Goal: Task Accomplishment & Management: Manage account settings

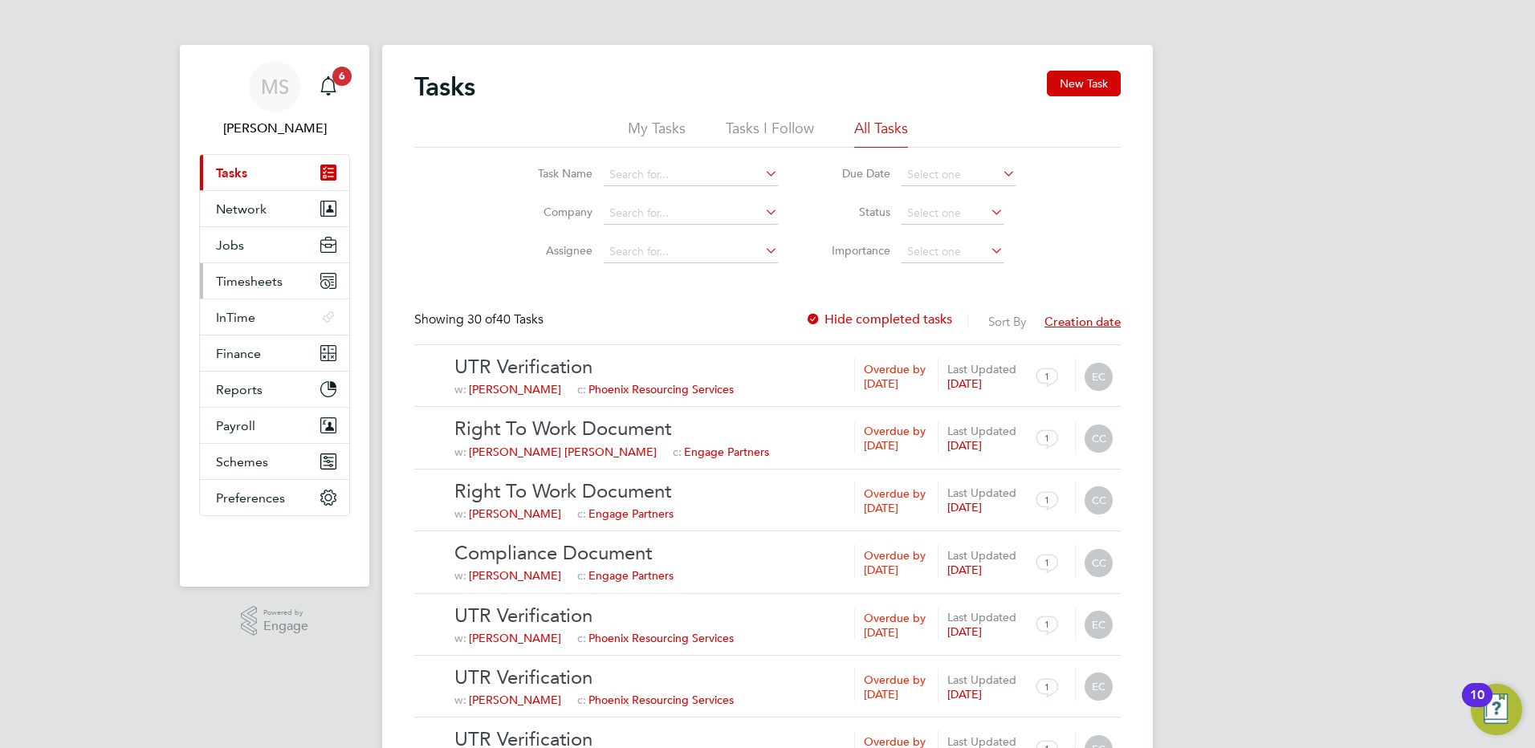
click at [261, 278] on span "Timesheets" at bounding box center [249, 281] width 67 height 15
click at [234, 251] on span "Jobs" at bounding box center [230, 245] width 28 height 15
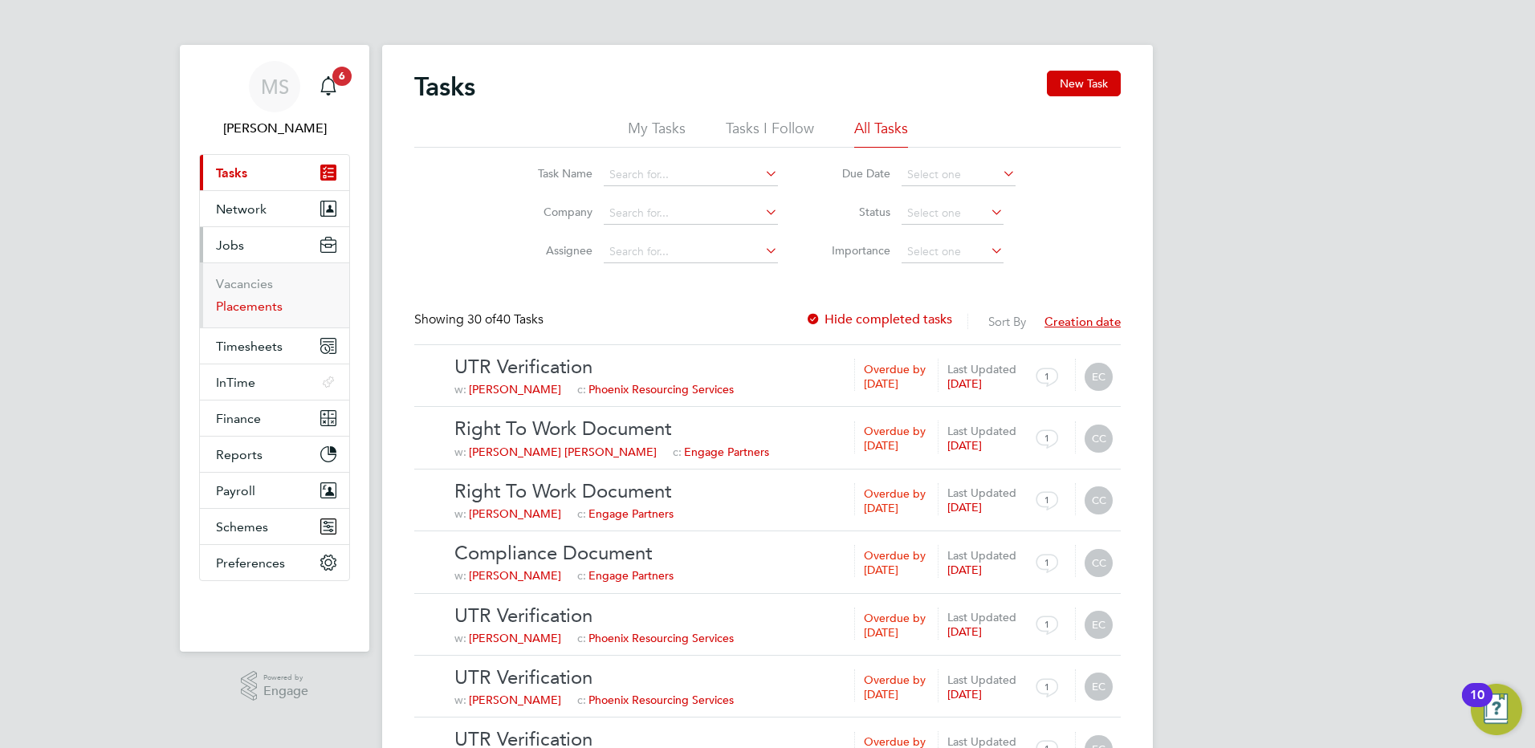
click at [262, 306] on link "Placements" at bounding box center [249, 306] width 67 height 15
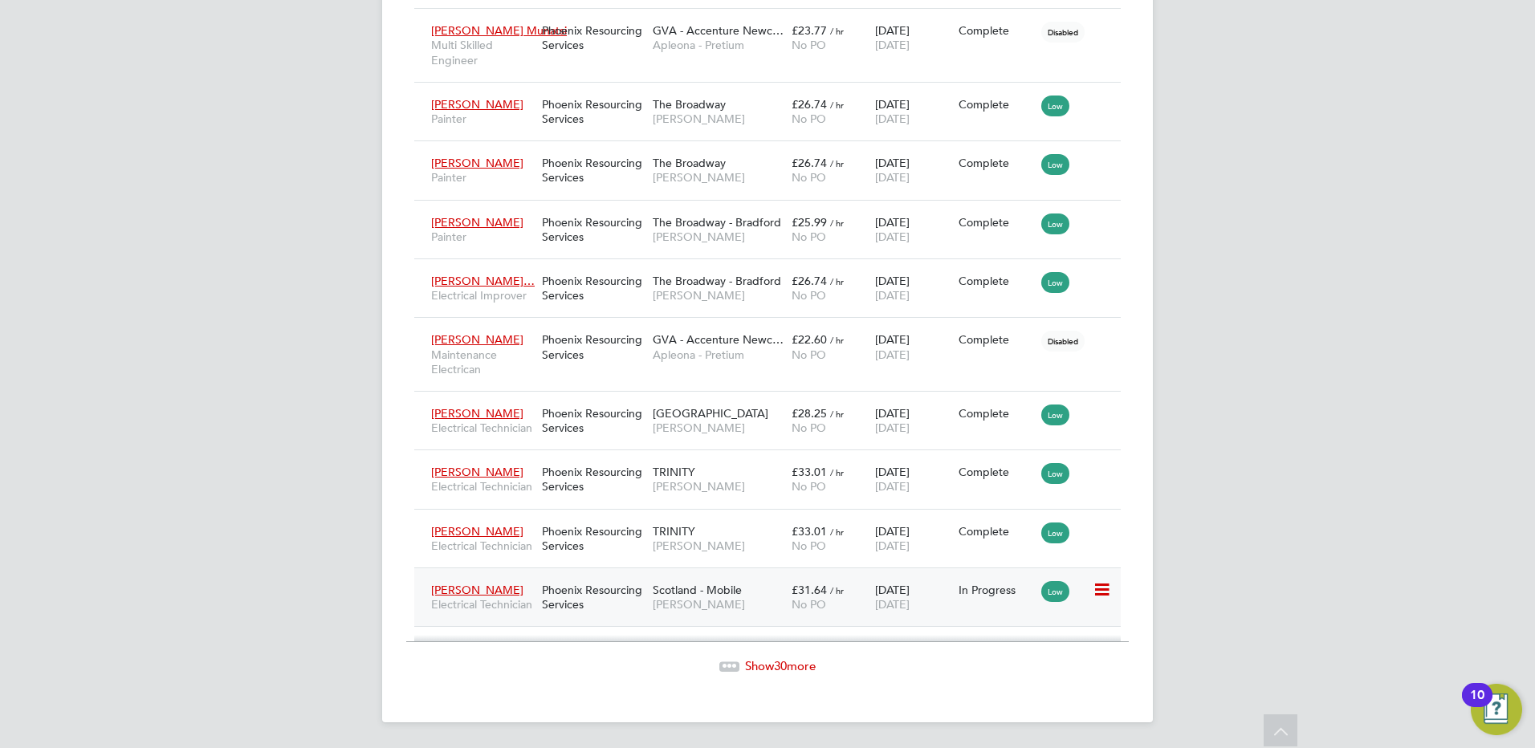
click at [622, 604] on div "Phoenix Resourcing Services" at bounding box center [593, 597] width 111 height 45
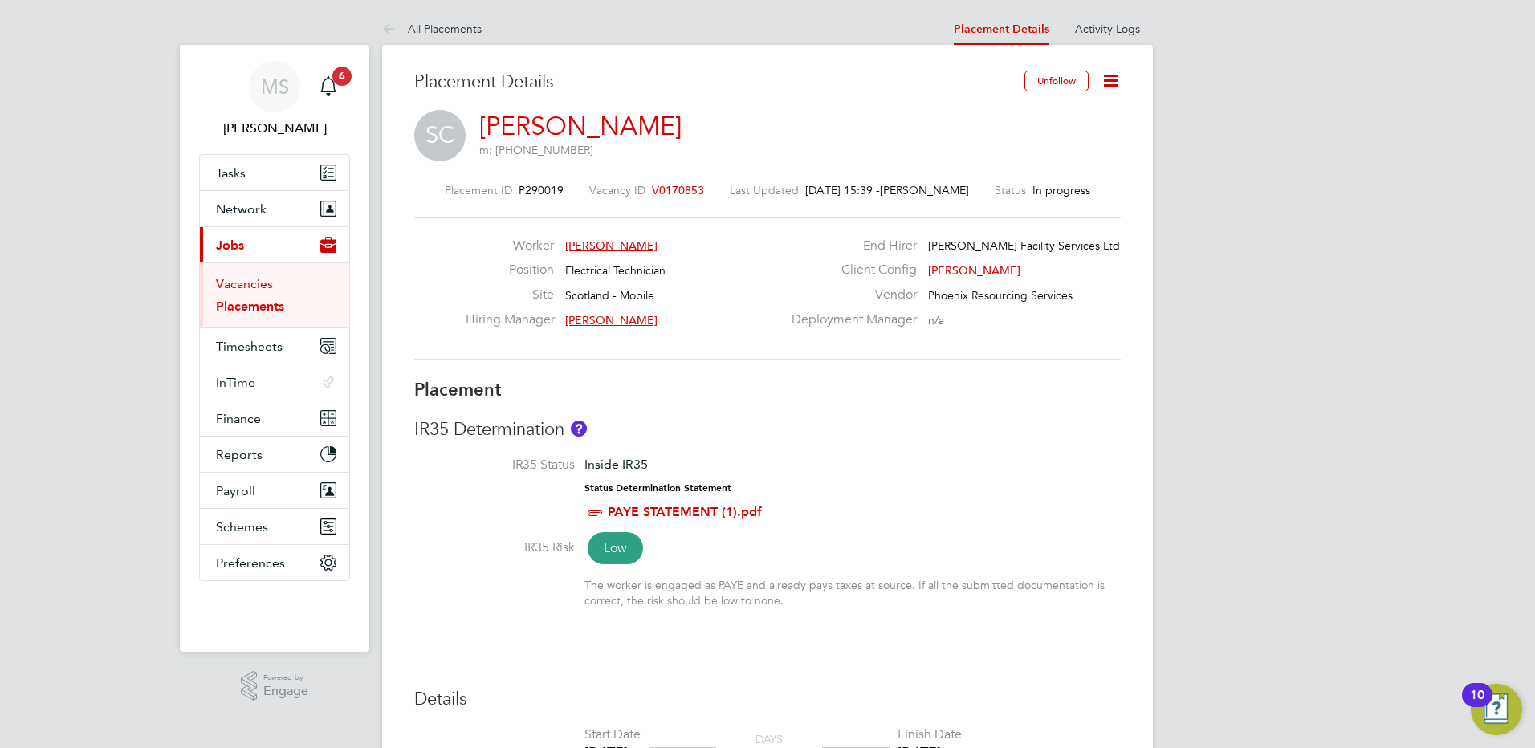
click at [246, 279] on link "Vacancies" at bounding box center [244, 283] width 57 height 15
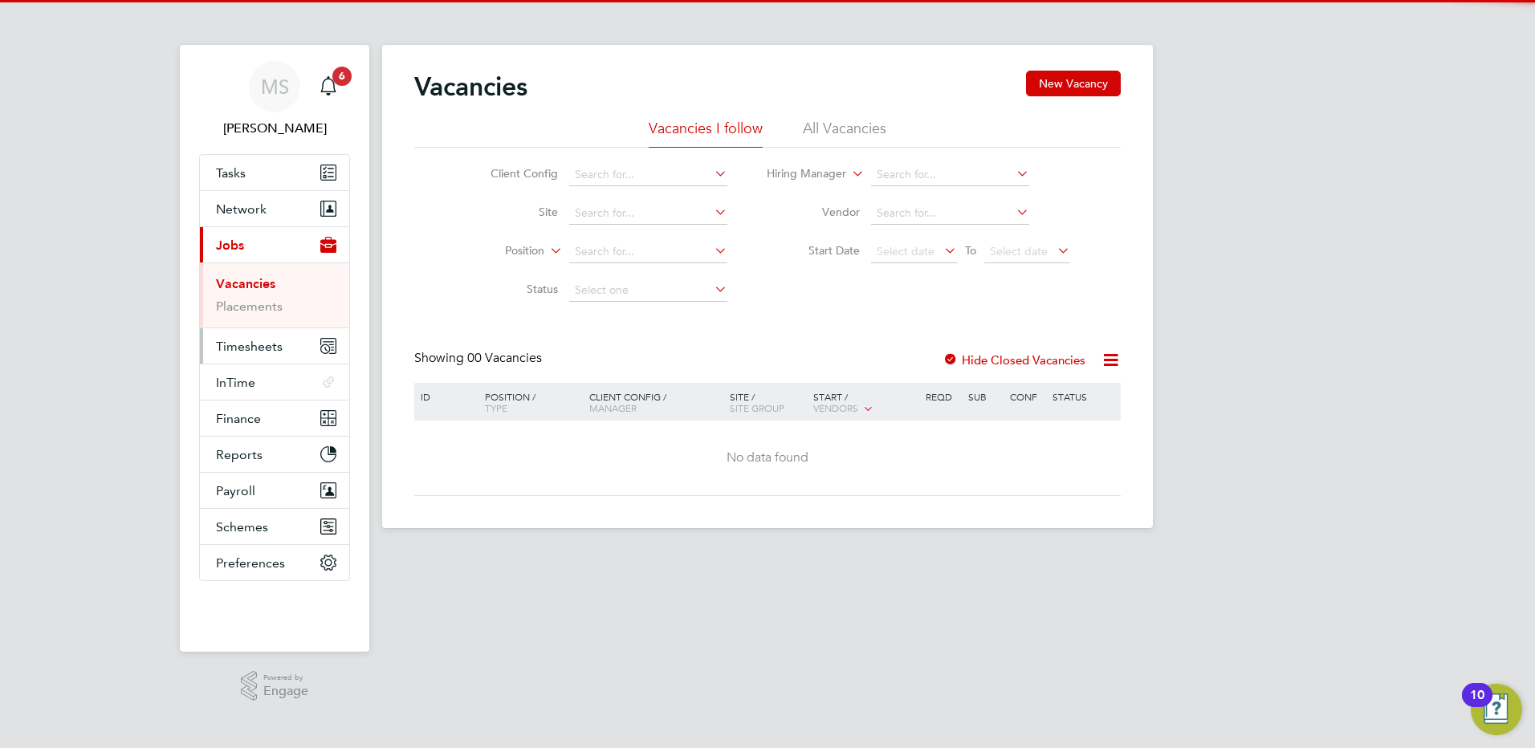
click at [242, 353] on span "Timesheets" at bounding box center [249, 346] width 67 height 15
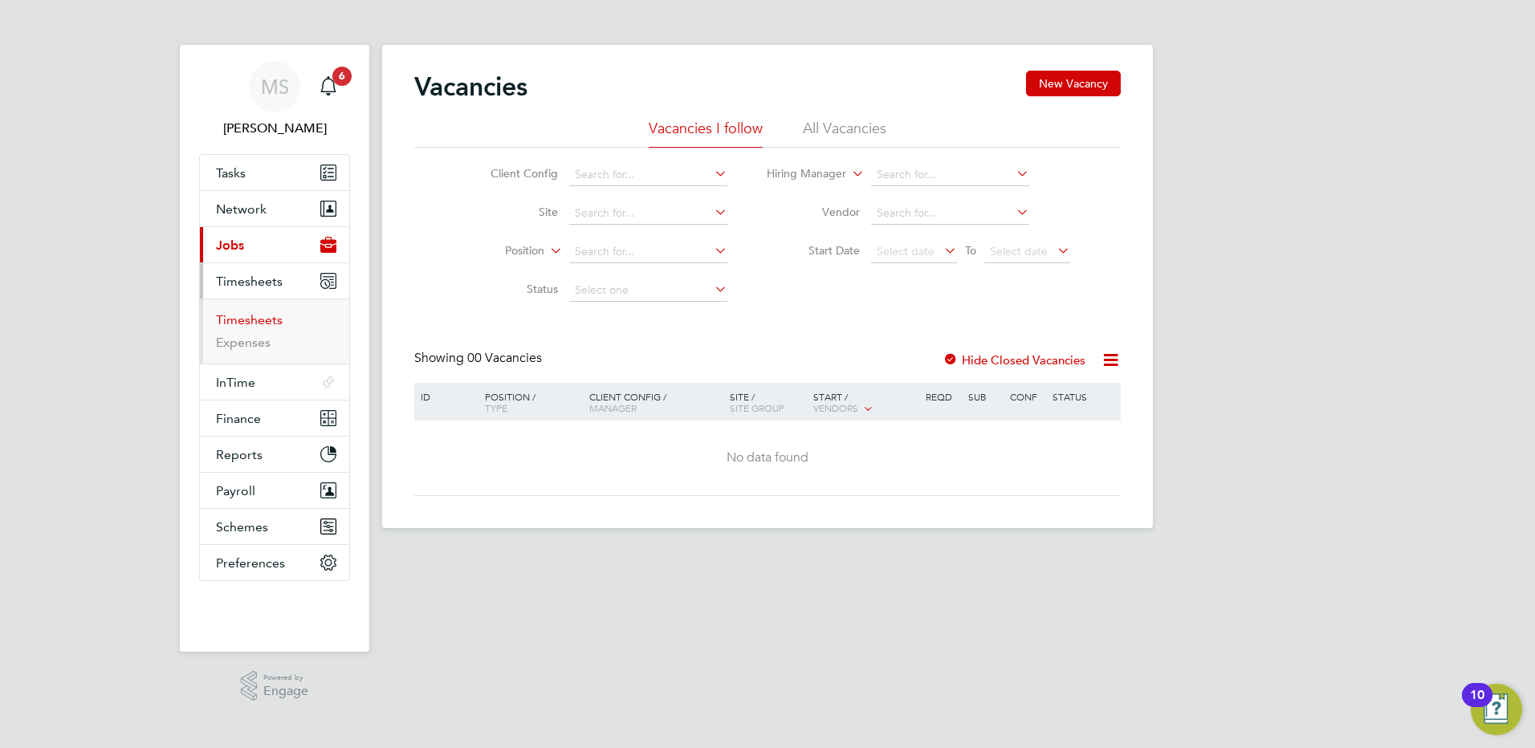
click at [263, 326] on link "Timesheets" at bounding box center [249, 319] width 67 height 15
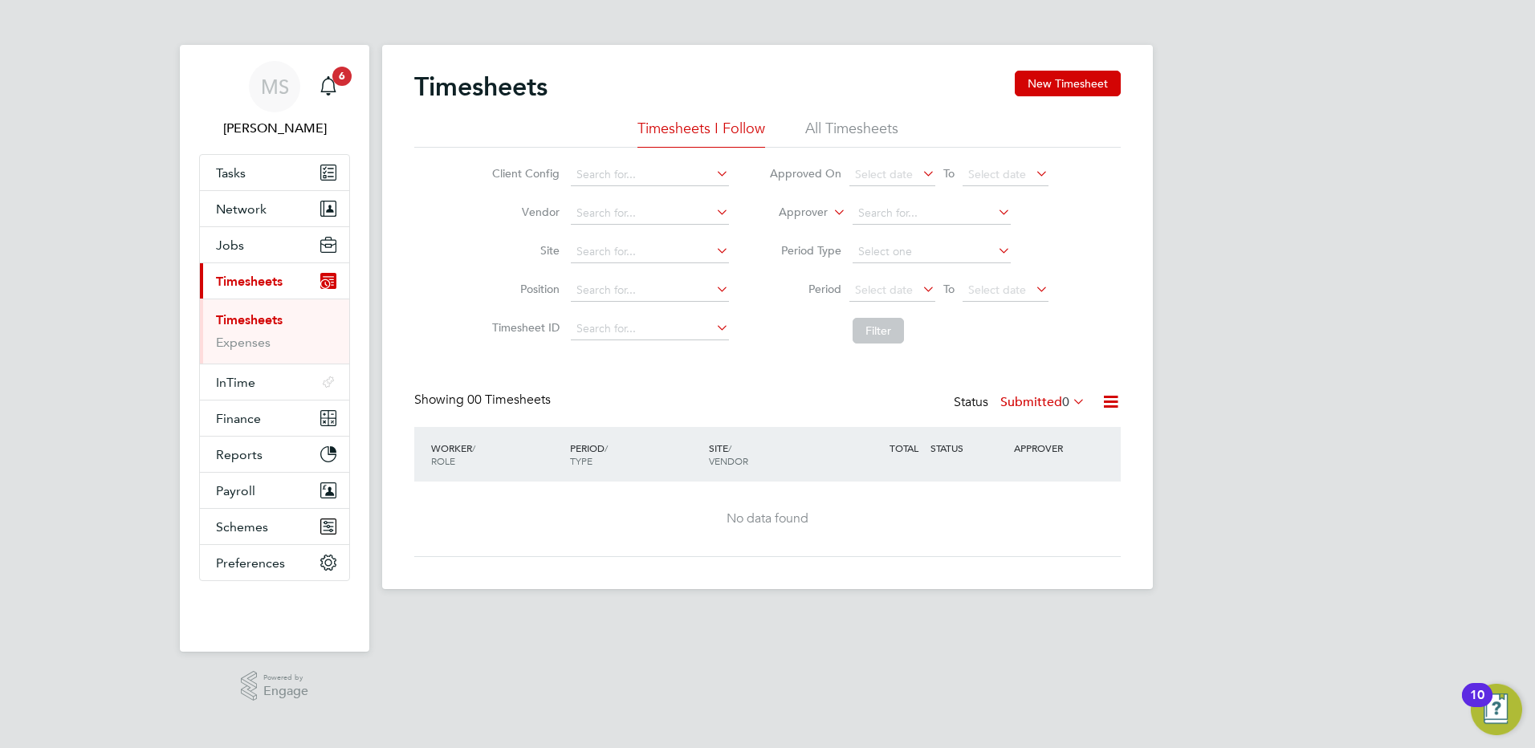
click at [1033, 400] on label "Submitted 0" at bounding box center [1042, 402] width 85 height 16
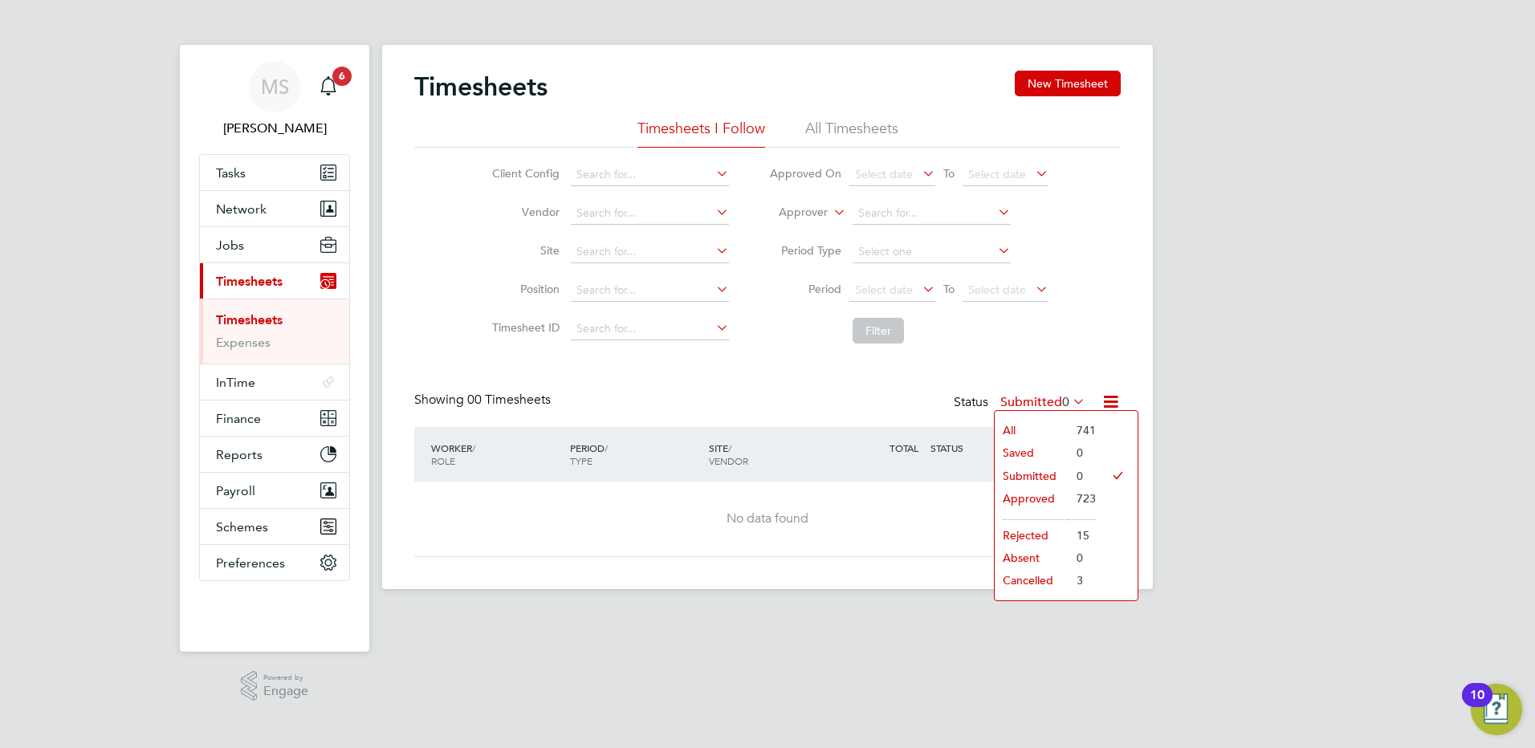
click at [1020, 495] on li "Approved" at bounding box center [1032, 498] width 74 height 22
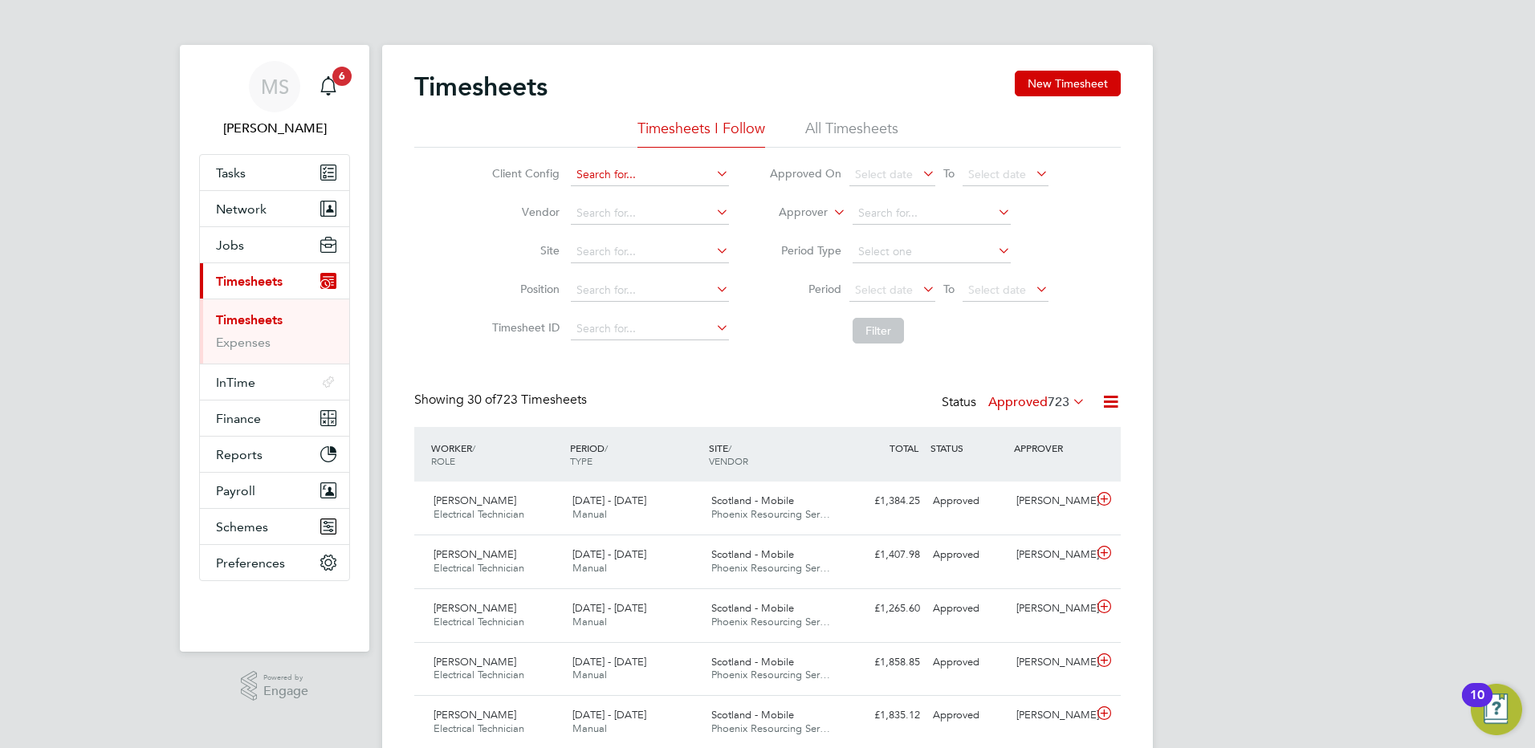
click at [609, 175] on input at bounding box center [650, 175] width 158 height 22
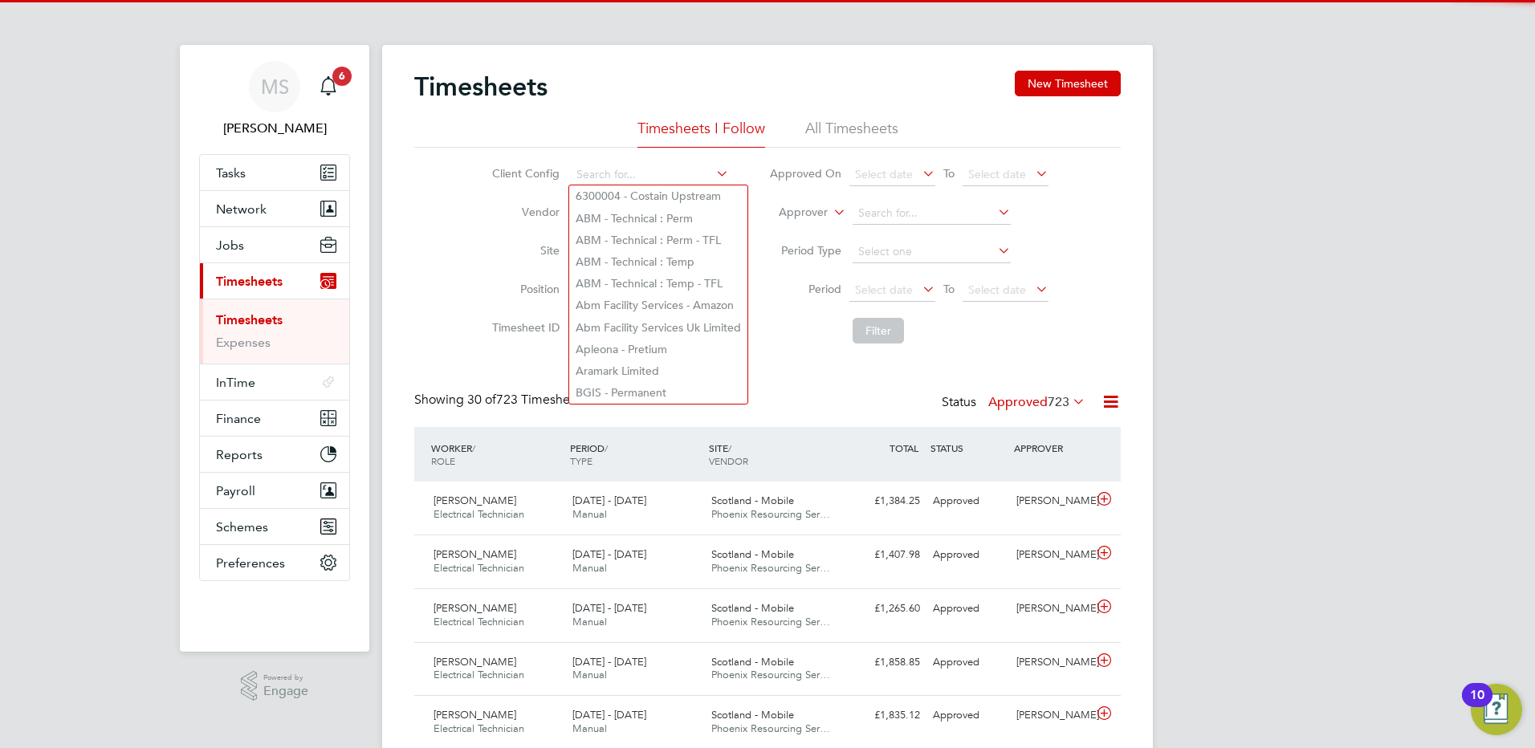
click at [869, 137] on li "All Timesheets" at bounding box center [851, 133] width 93 height 29
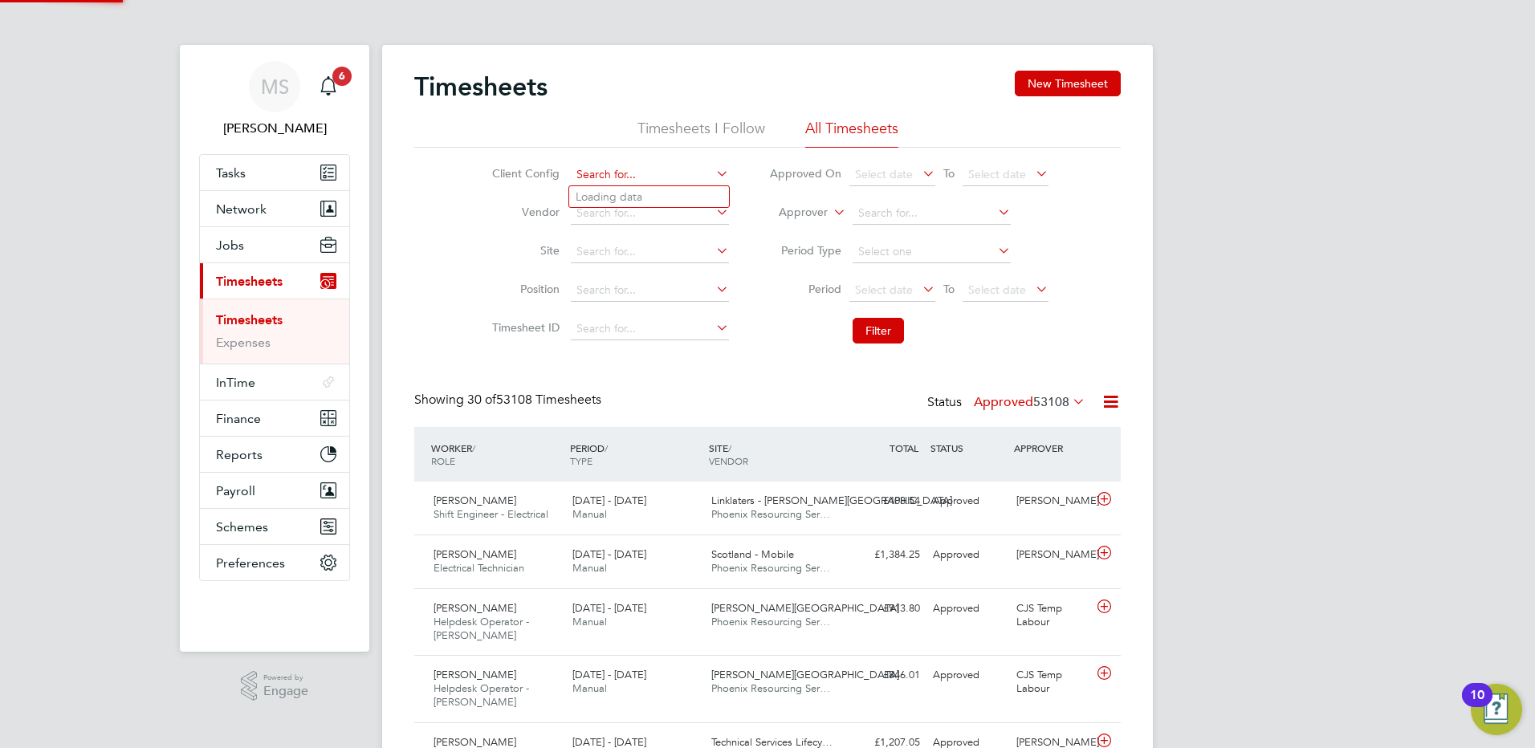
click at [609, 170] on input at bounding box center [650, 175] width 158 height 22
click at [627, 191] on li "NG [PERSON_NAME]" at bounding box center [649, 197] width 160 height 22
type input "[PERSON_NAME]"
click at [873, 321] on button "Filter" at bounding box center [878, 331] width 51 height 26
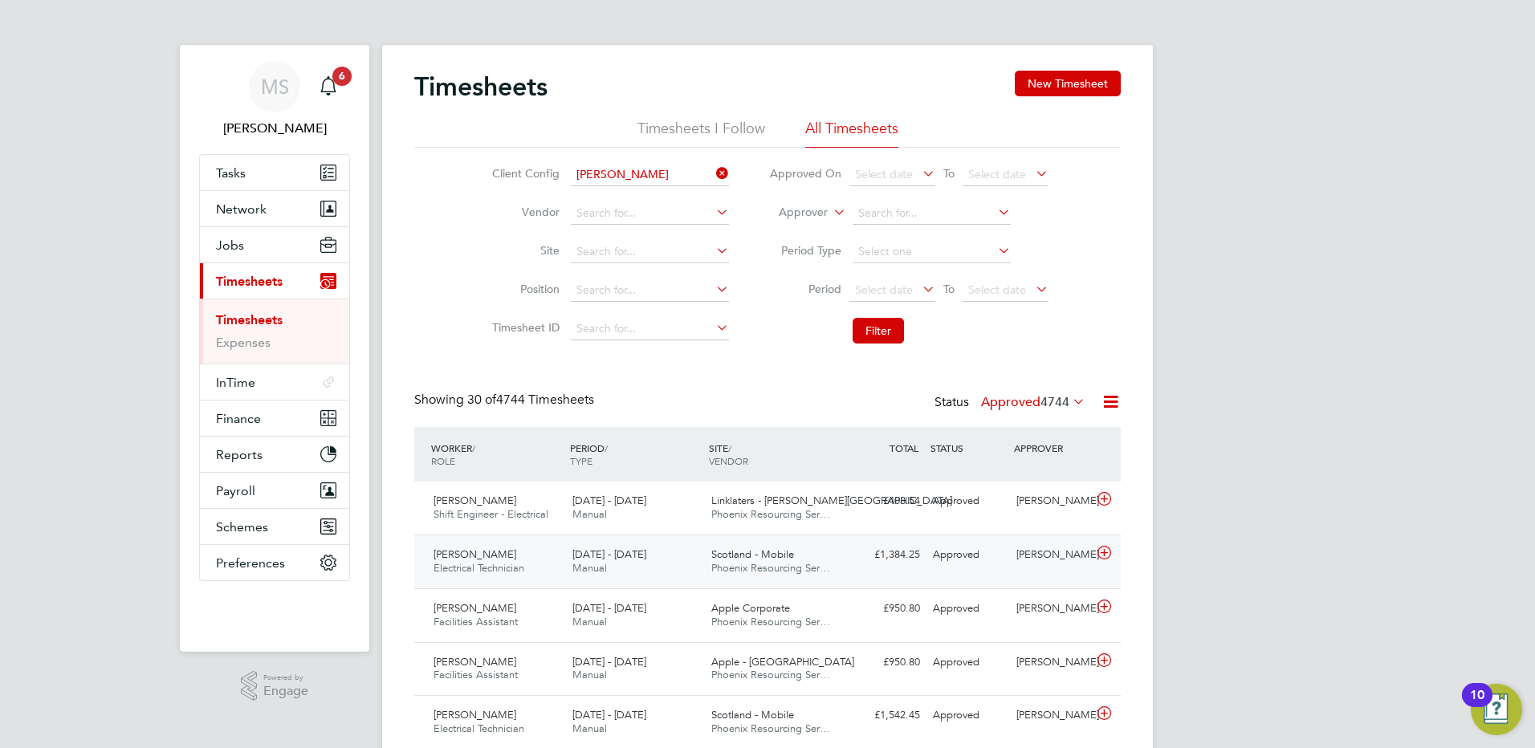
click at [674, 558] on div "[DATE] - [DATE] Manual" at bounding box center [635, 562] width 139 height 40
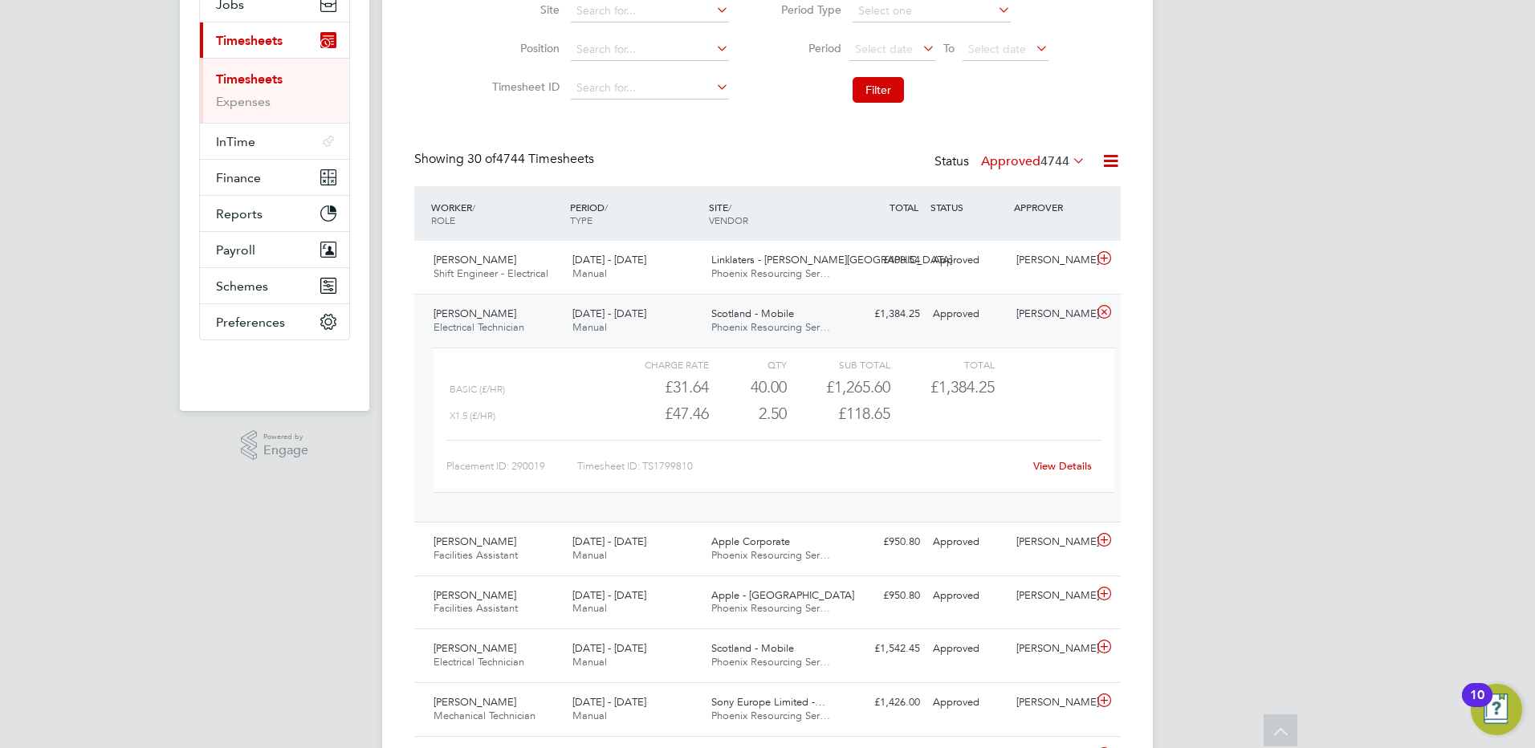
click at [1056, 469] on link "View Details" at bounding box center [1062, 466] width 59 height 14
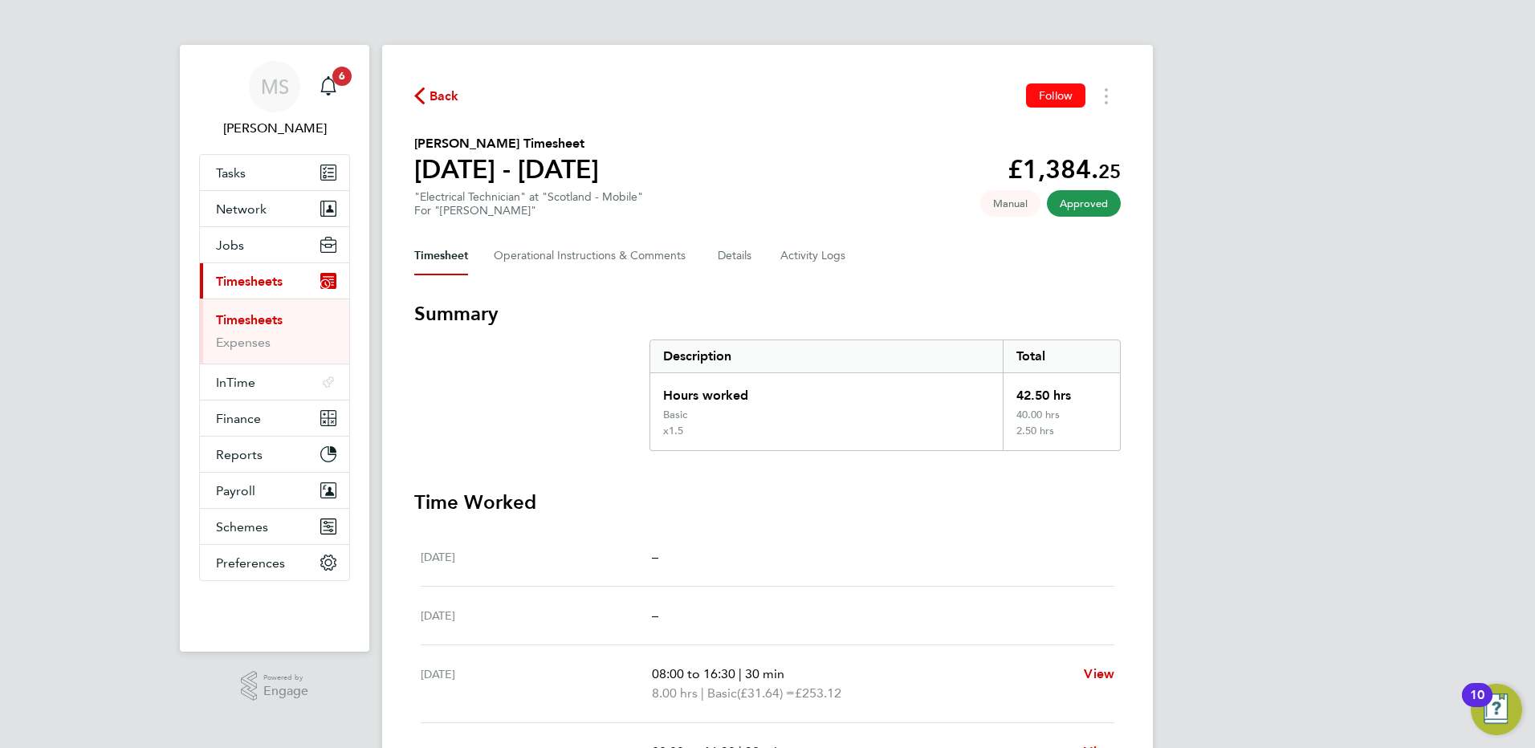
click at [1066, 98] on span "Follow" at bounding box center [1056, 95] width 34 height 14
click at [1106, 92] on icon "Timesheets Menu" at bounding box center [1106, 96] width 3 height 16
click at [737, 256] on button "Details" at bounding box center [736, 256] width 37 height 39
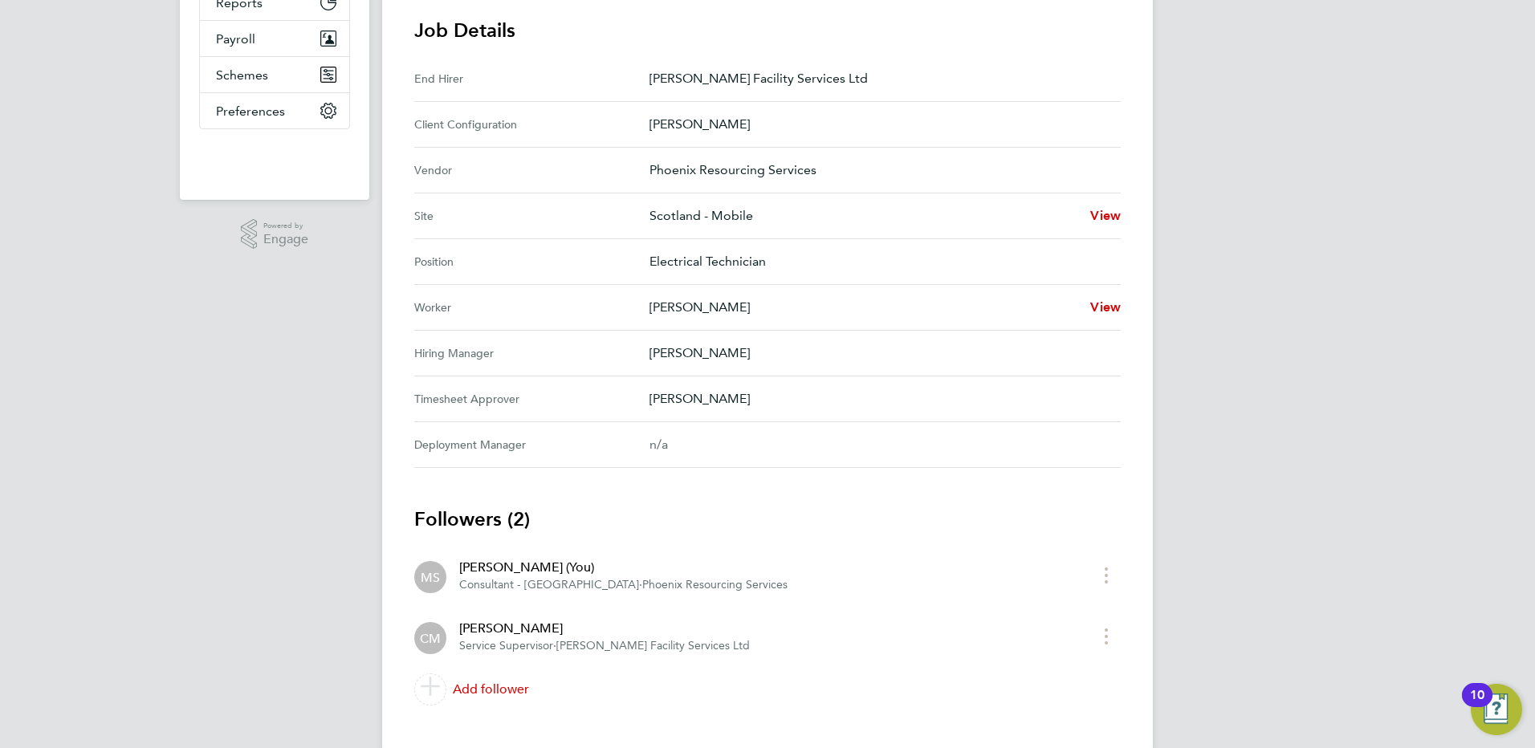
scroll to position [480, 0]
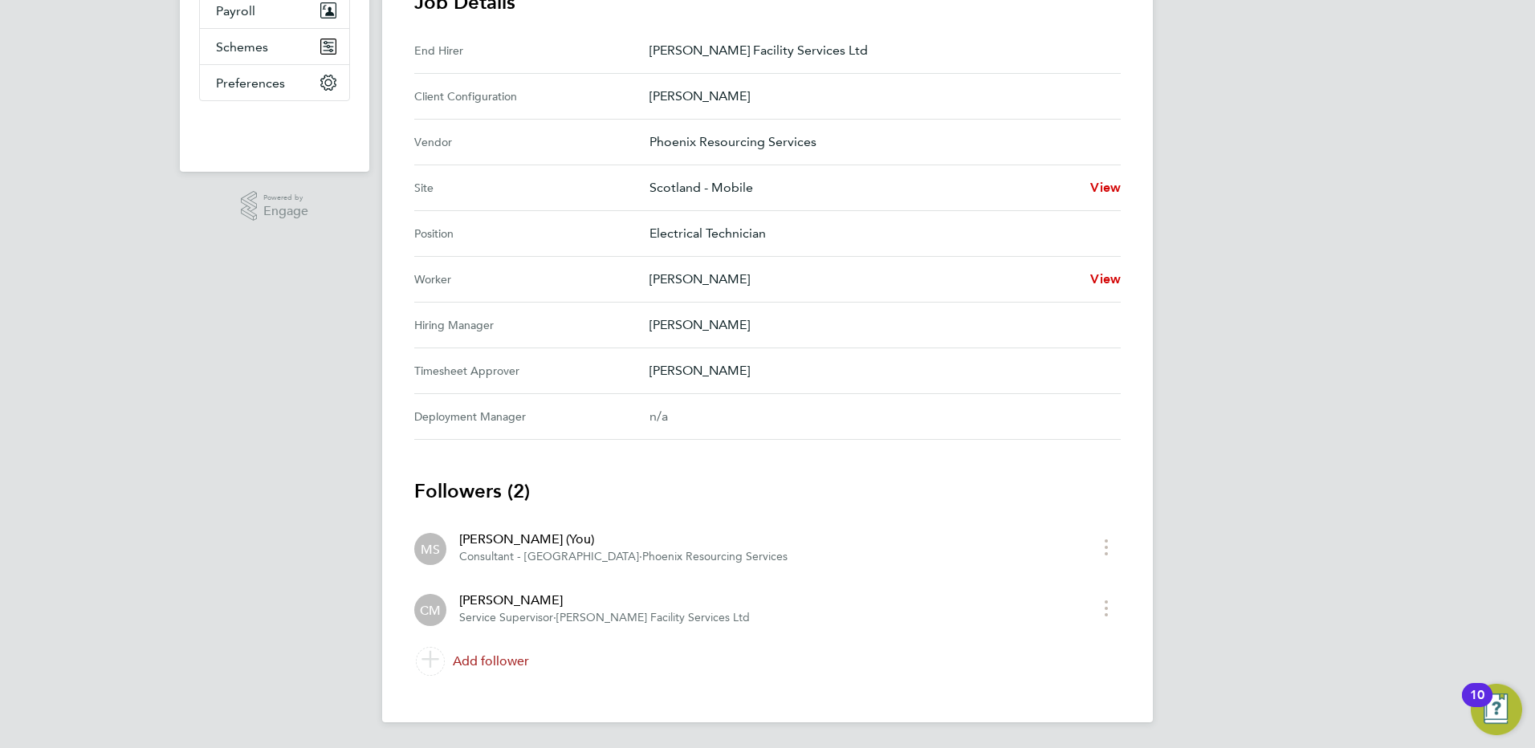
click at [477, 660] on link "Add follower" at bounding box center [767, 661] width 706 height 45
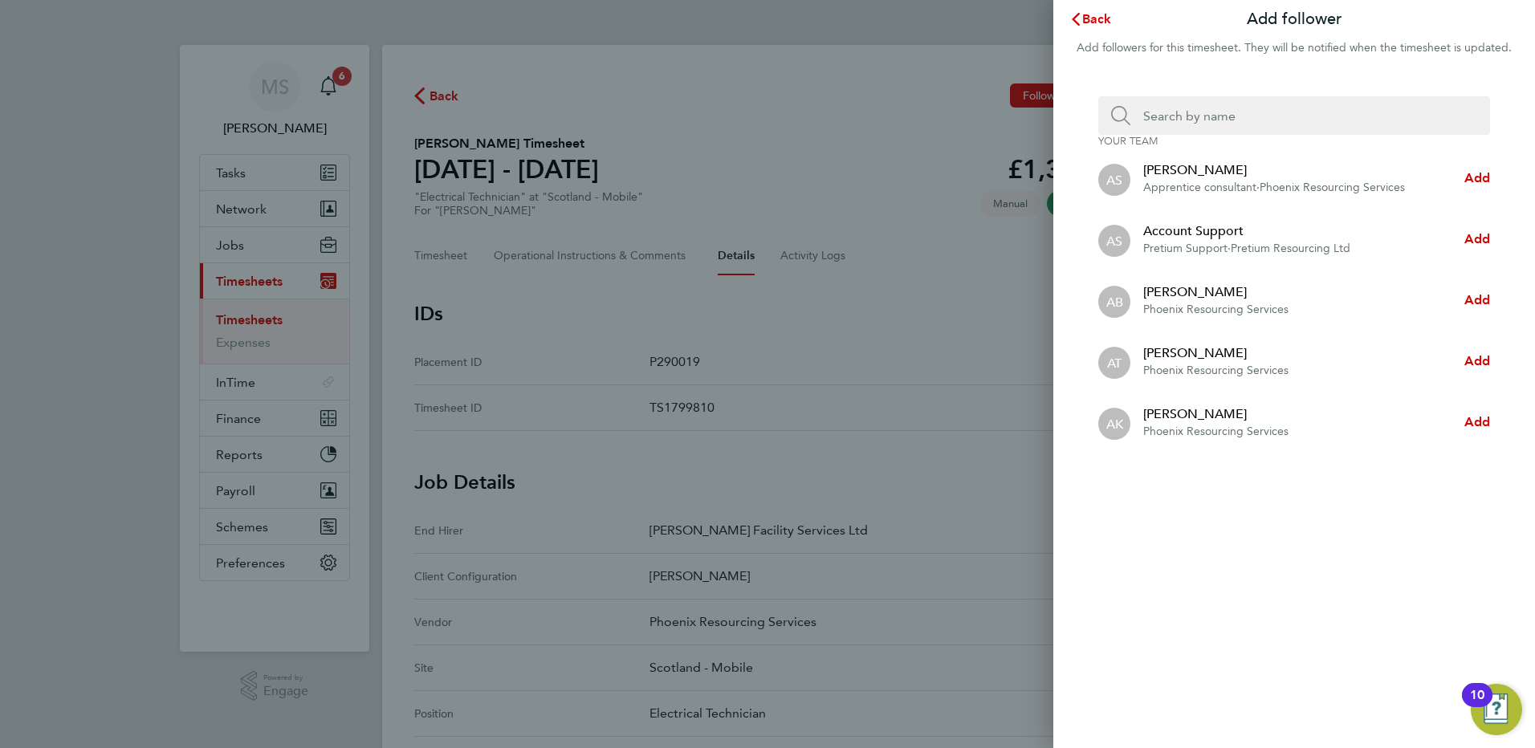
click at [1193, 119] on input "Search team member by name:" at bounding box center [1300, 115] width 340 height 39
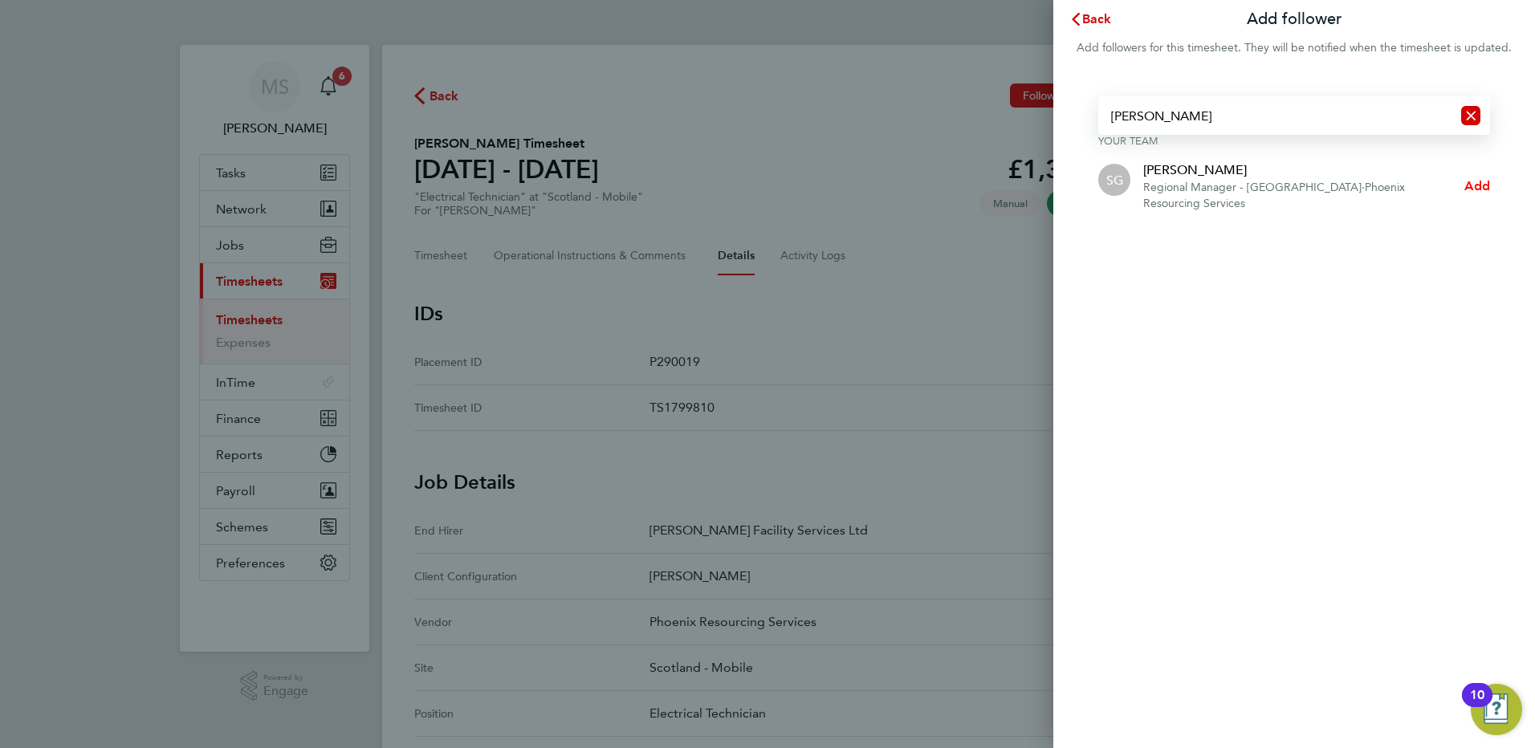
type input "sue gaffney"
click at [1483, 187] on span "Add" at bounding box center [1477, 185] width 26 height 15
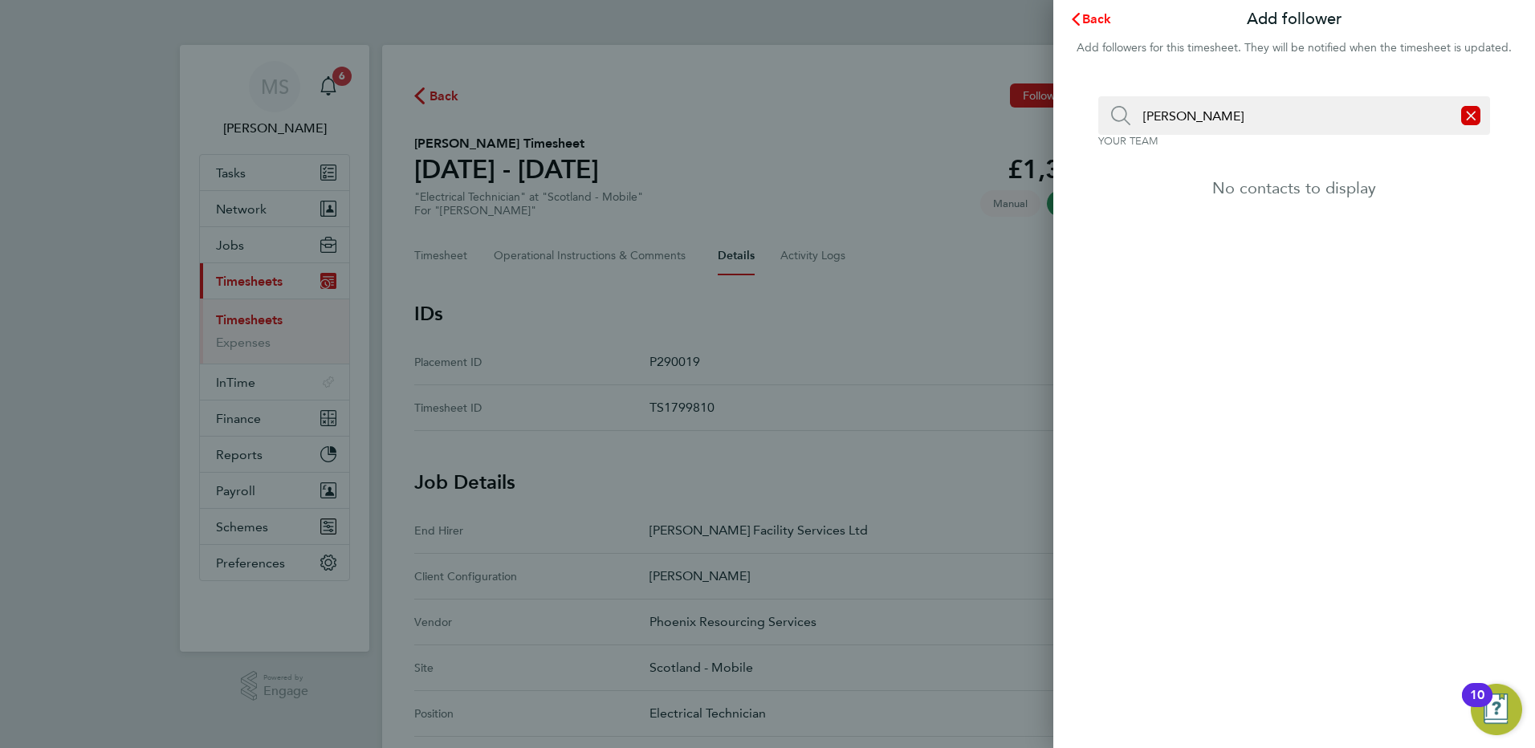
click at [1083, 17] on span "Back" at bounding box center [1097, 18] width 30 height 15
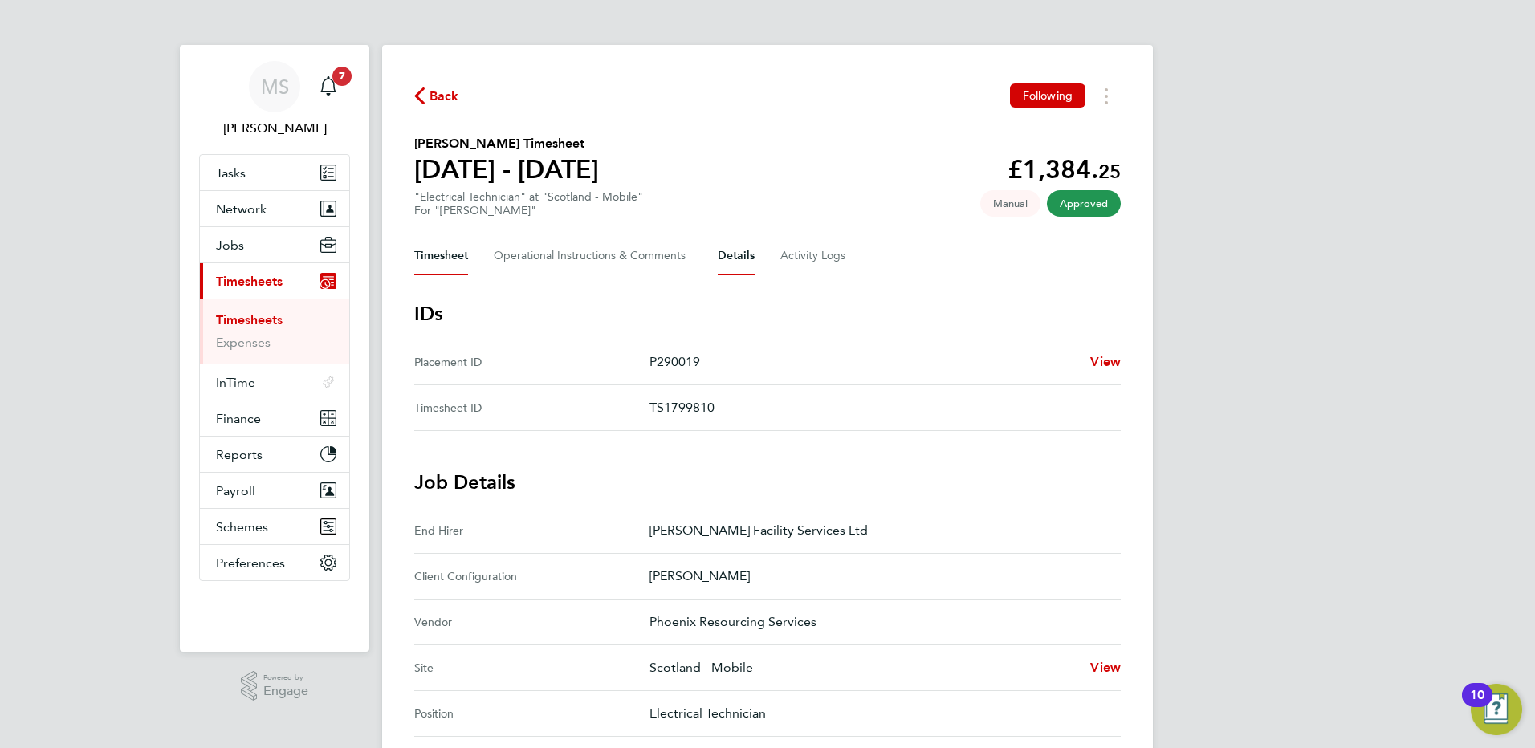
click at [440, 265] on button "Timesheet" at bounding box center [441, 256] width 54 height 39
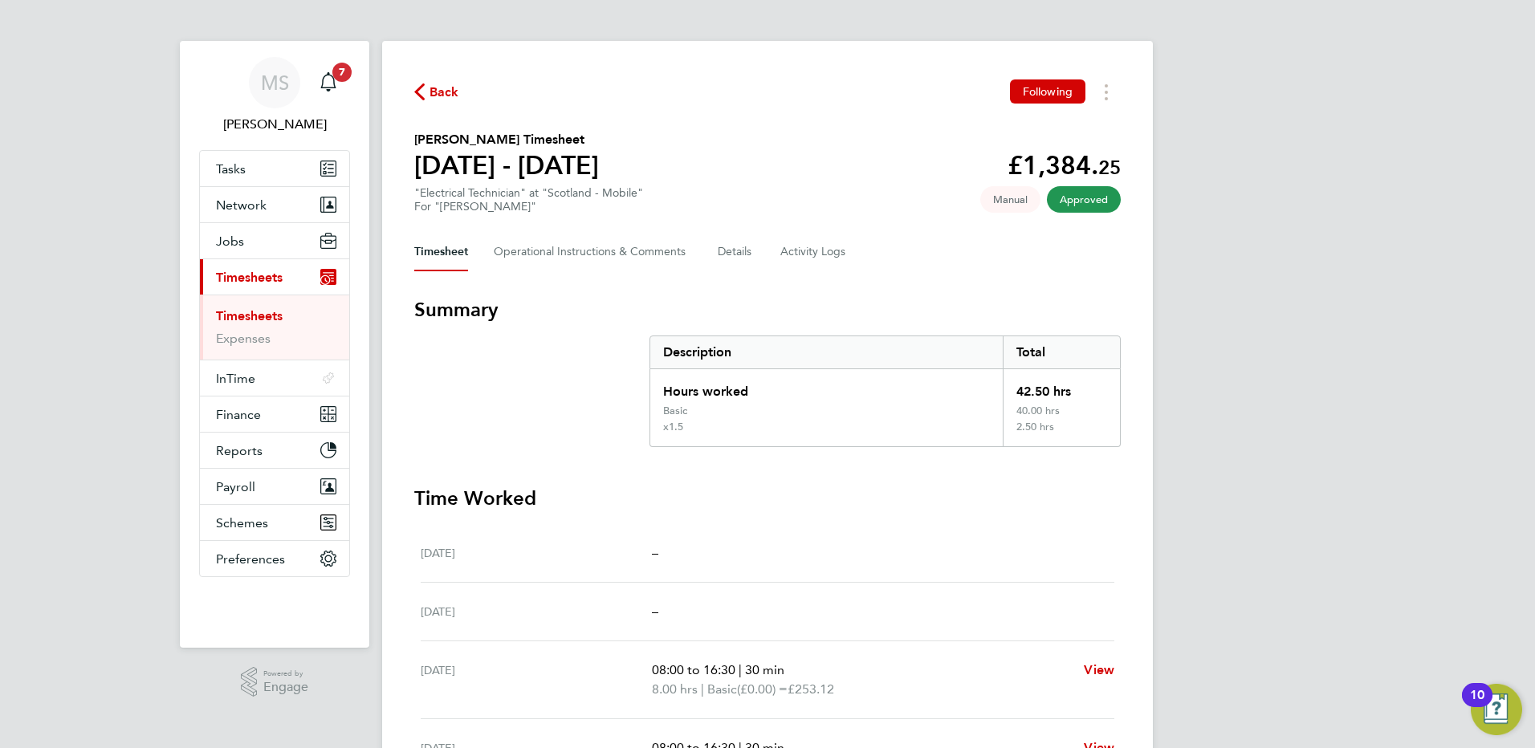
scroll to position [1, 0]
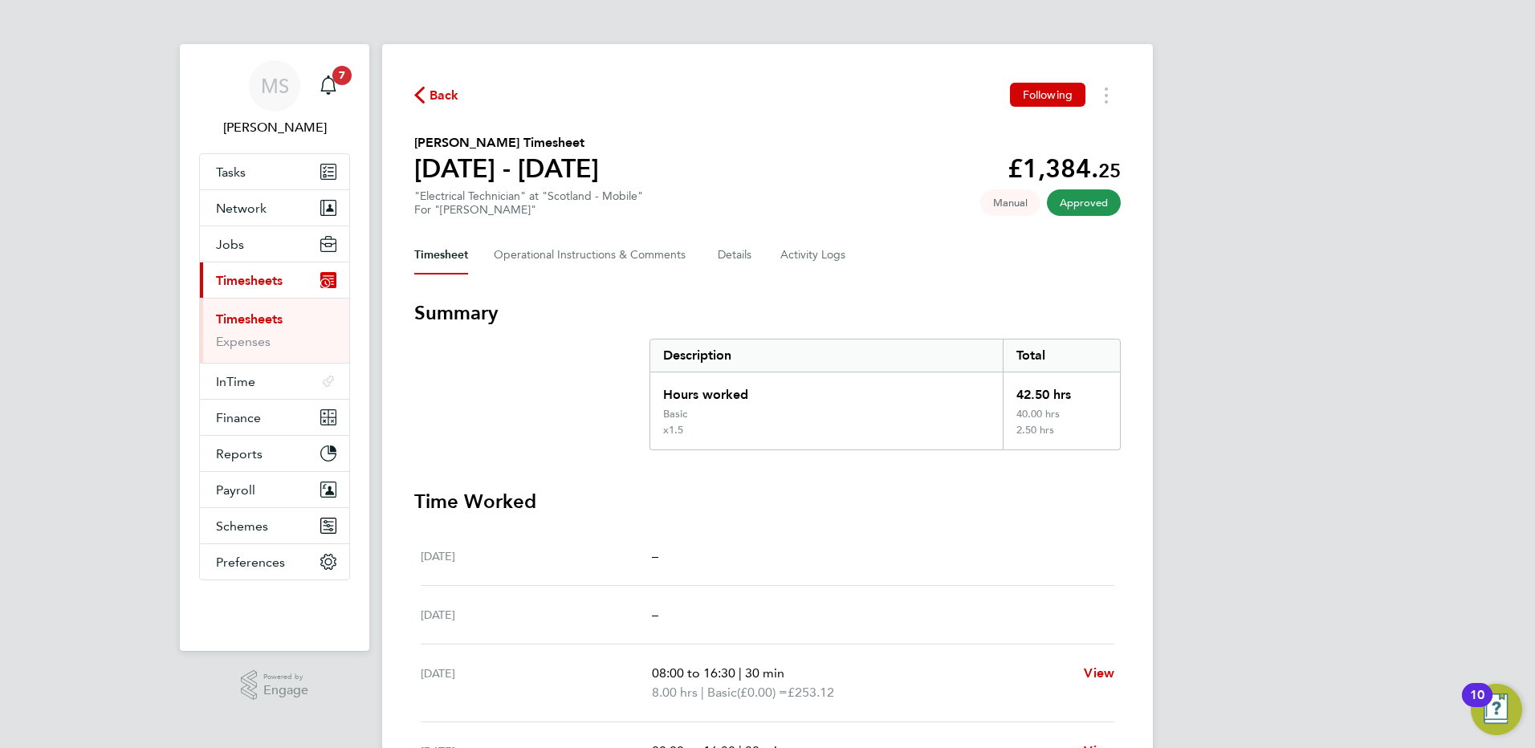
click at [428, 91] on span "Back" at bounding box center [436, 94] width 45 height 15
